Goal: Contribute content

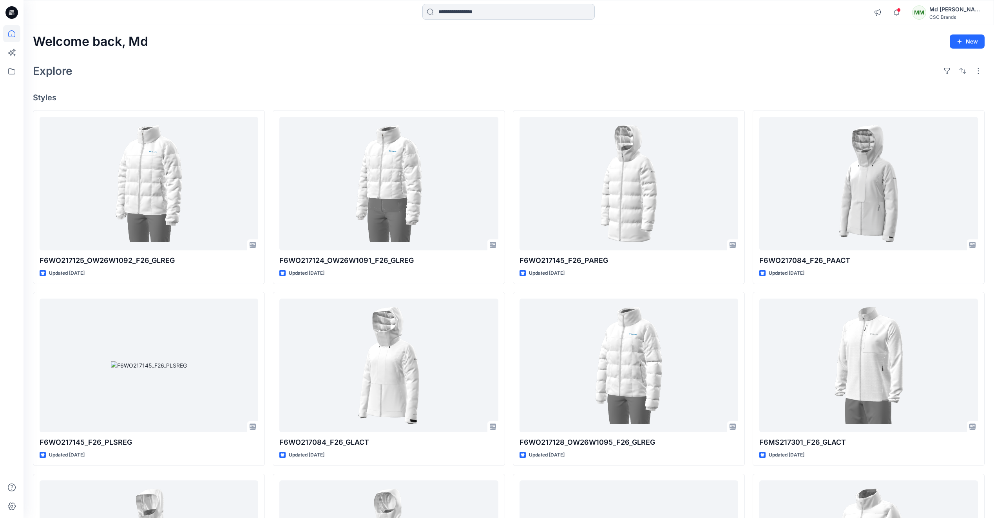
click at [472, 12] on input at bounding box center [509, 12] width 172 height 16
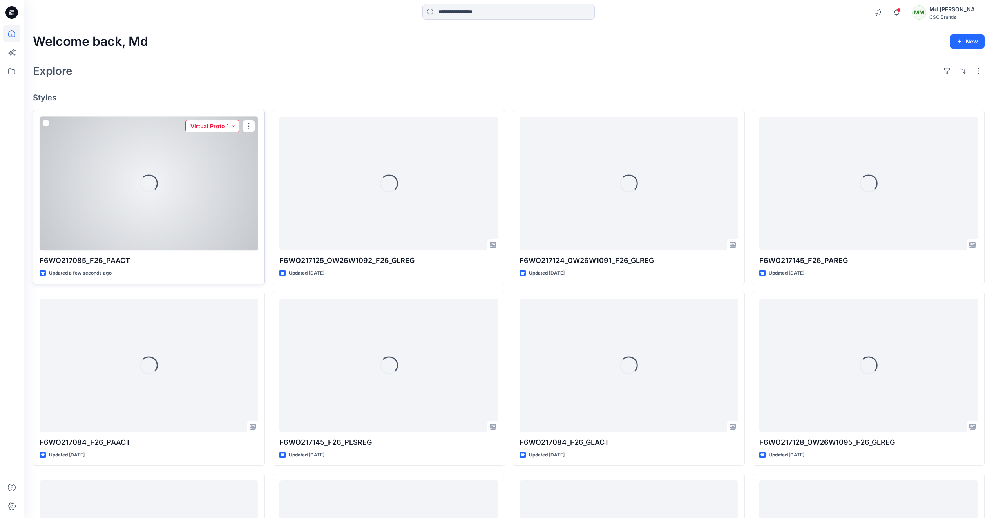
click at [233, 128] on button "Virtual Proto 1" at bounding box center [212, 126] width 54 height 13
click at [211, 174] on button "Virtual Proto 2" at bounding box center [204, 180] width 67 height 17
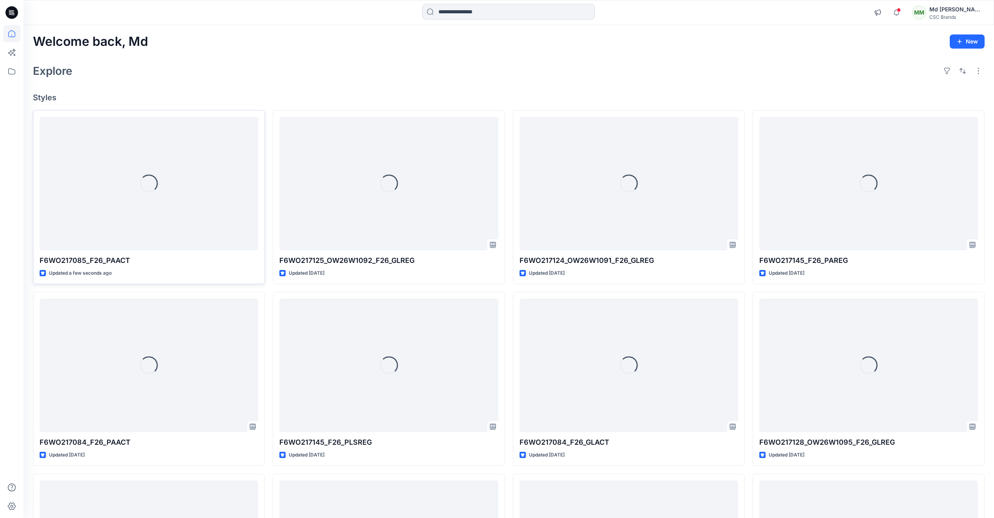
click at [232, 91] on div "Welcome back, Md New Explore Styles Loading... F6WO217085_F26_PAACT Updated a f…" at bounding box center [509, 355] width 971 height 660
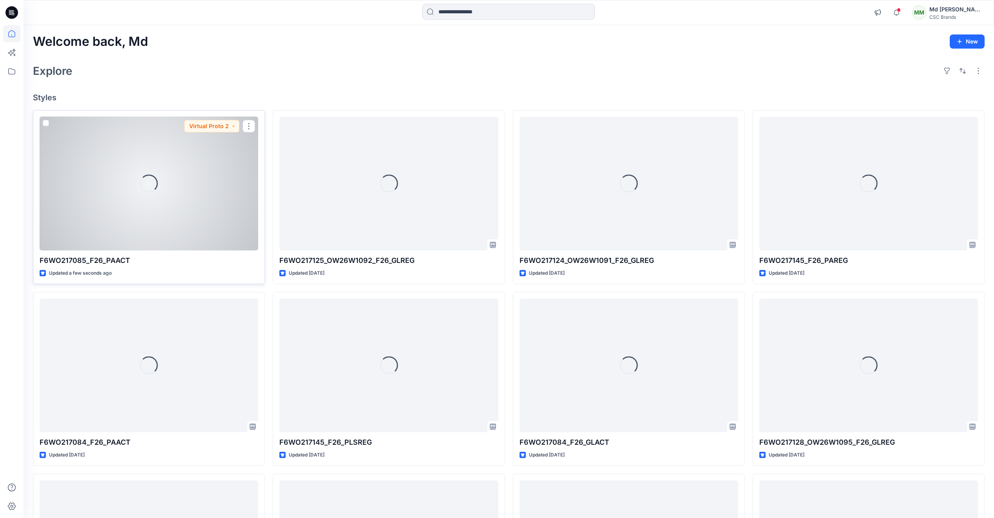
click at [201, 182] on div "Loading..." at bounding box center [149, 184] width 219 height 134
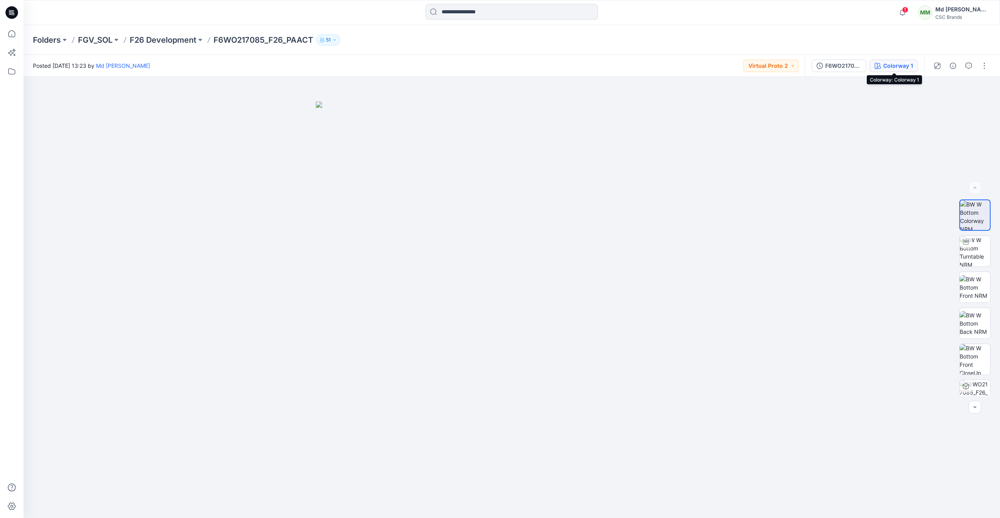
click at [897, 64] on div "Colorway 1" at bounding box center [898, 66] width 30 height 9
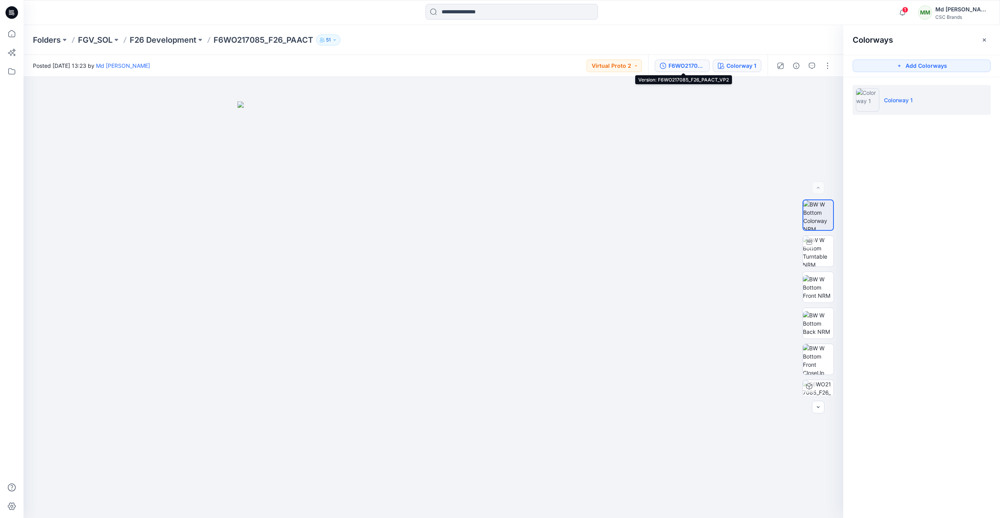
click at [671, 63] on div "F6WO217085_F26_PAACT_VP2" at bounding box center [687, 66] width 36 height 9
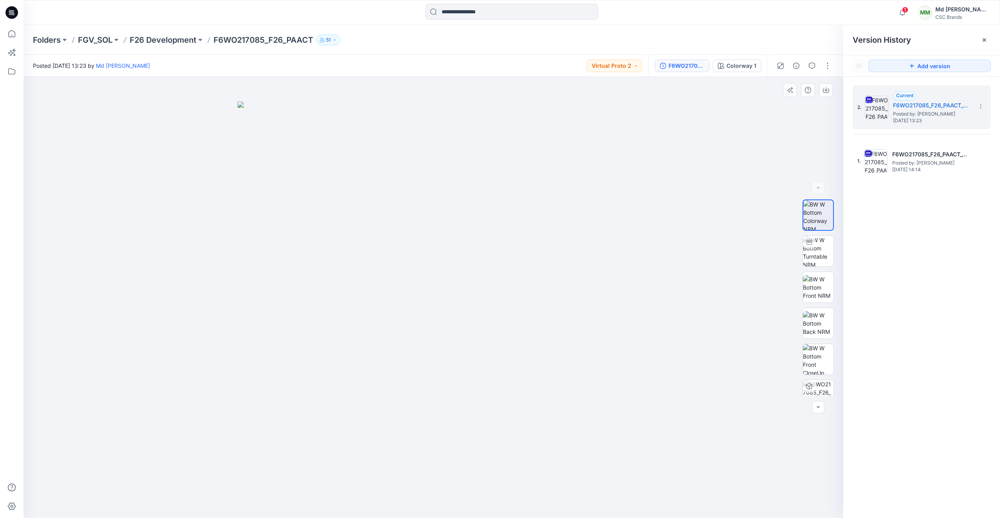
click at [700, 267] on div at bounding box center [434, 297] width 820 height 441
click at [828, 65] on button "button" at bounding box center [828, 66] width 13 height 13
click at [792, 105] on button "Edit" at bounding box center [795, 106] width 72 height 15
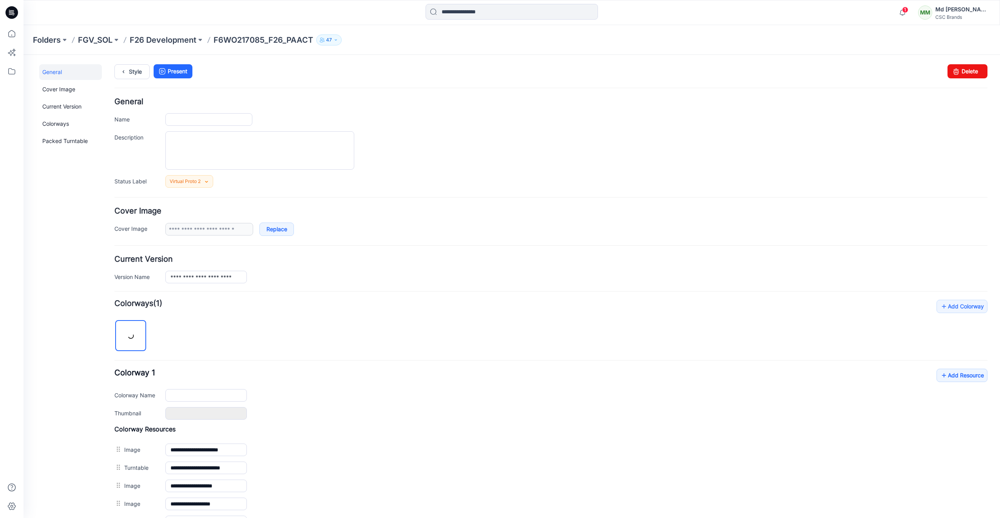
type input "**********"
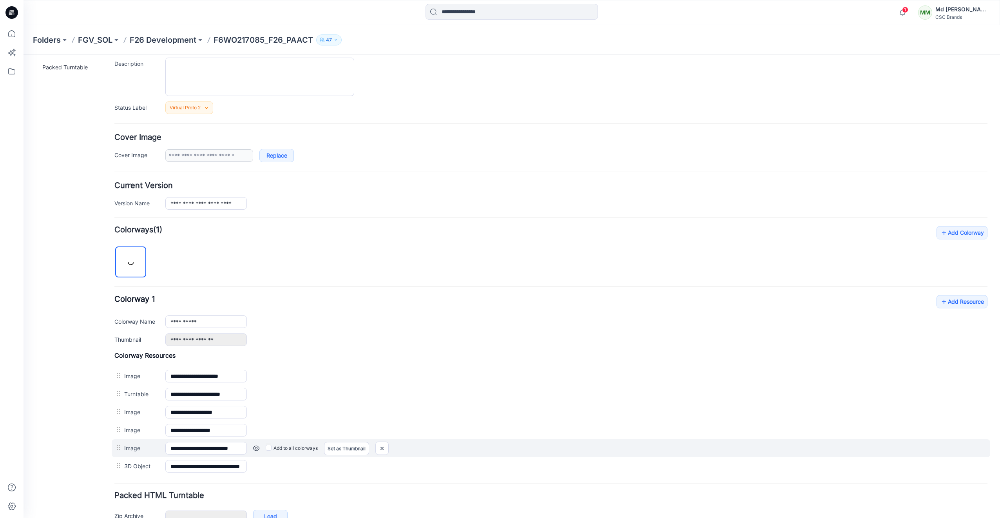
scroll to position [118, 0]
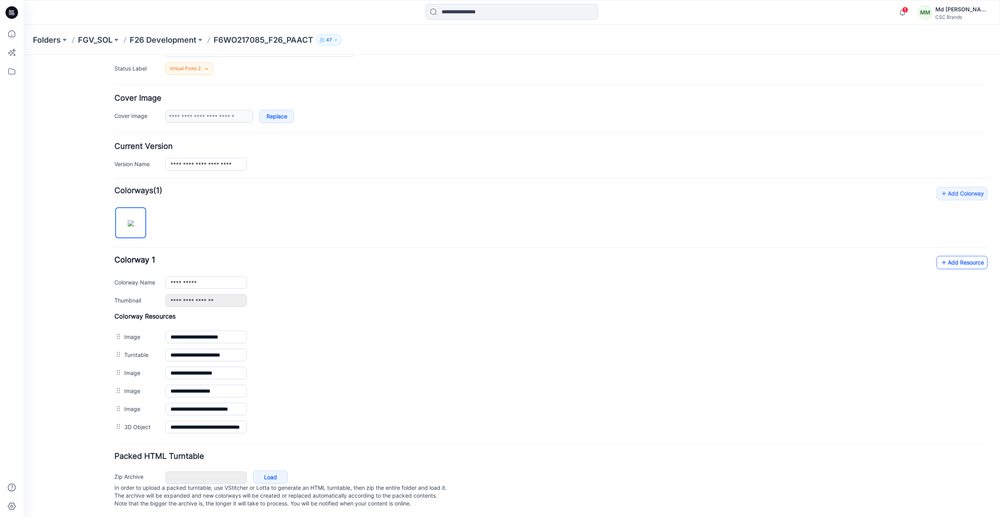
click at [944, 262] on link "Add Resource" at bounding box center [962, 262] width 51 height 13
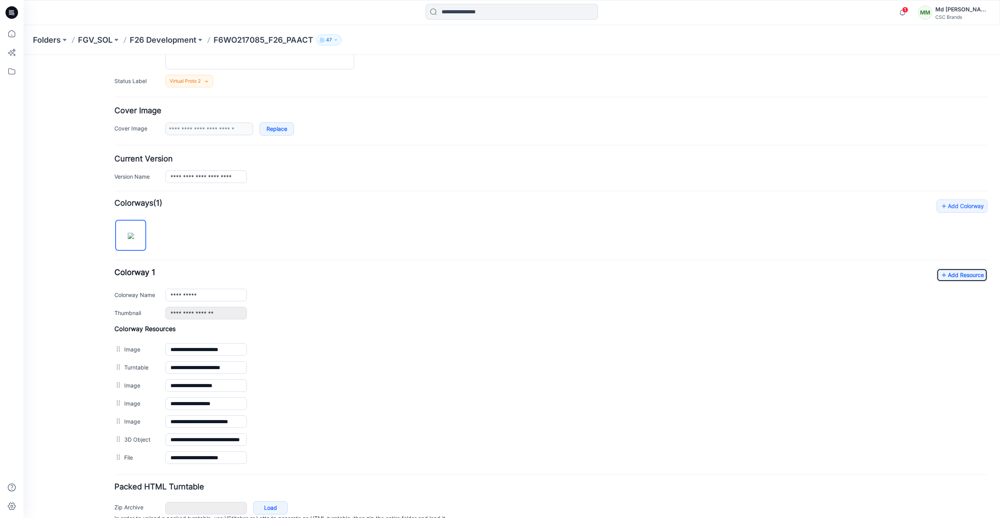
scroll to position [0, 0]
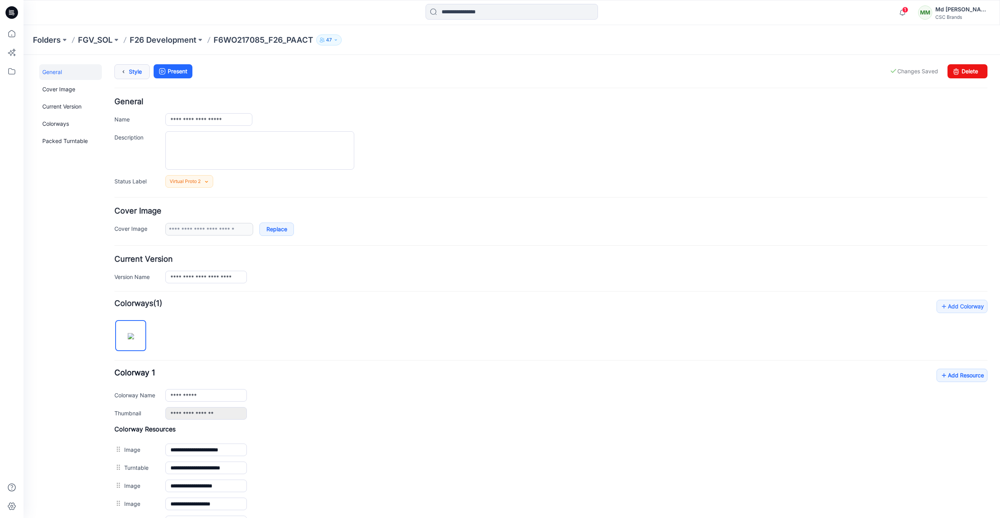
click at [140, 69] on link "Style" at bounding box center [131, 71] width 35 height 15
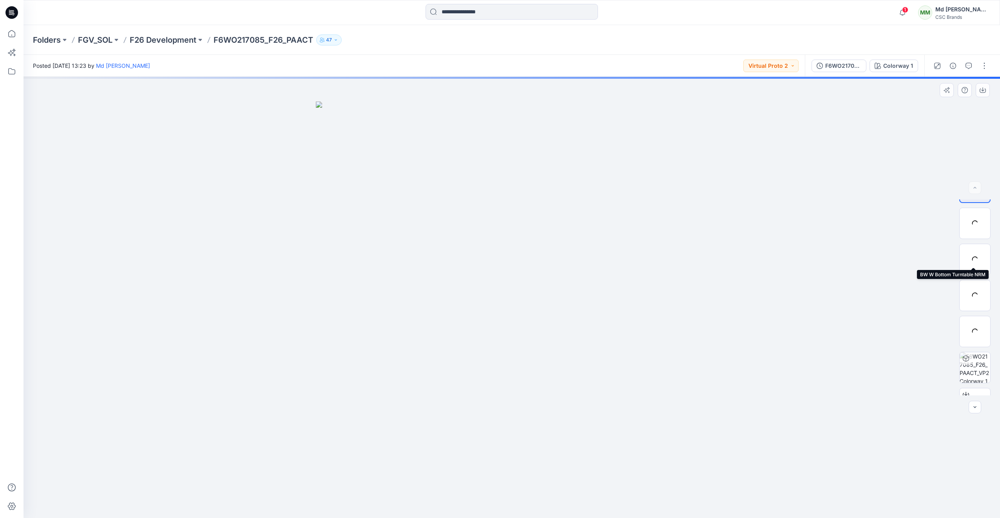
scroll to position [52, 0]
